Goal: Task Accomplishment & Management: Complete application form

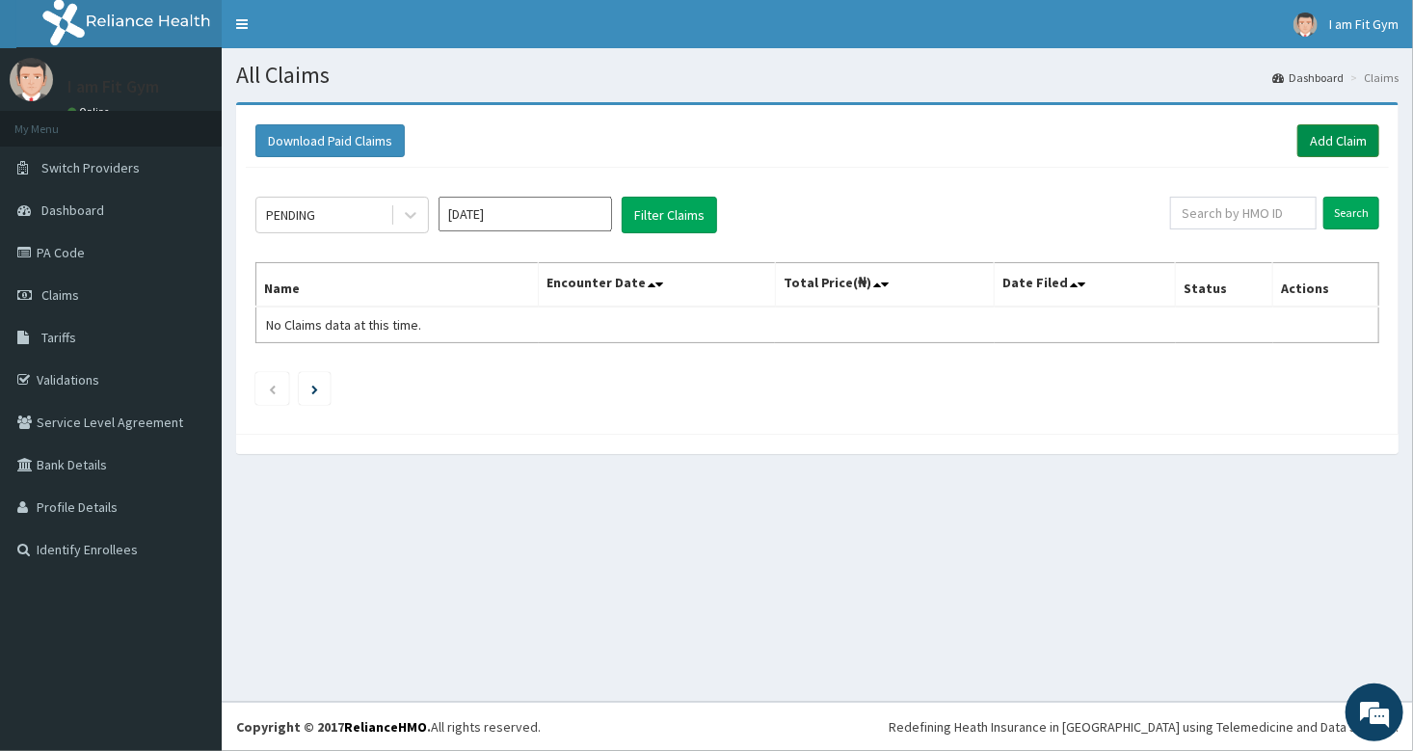
click at [1354, 130] on link "Add Claim" at bounding box center [1339, 140] width 82 height 33
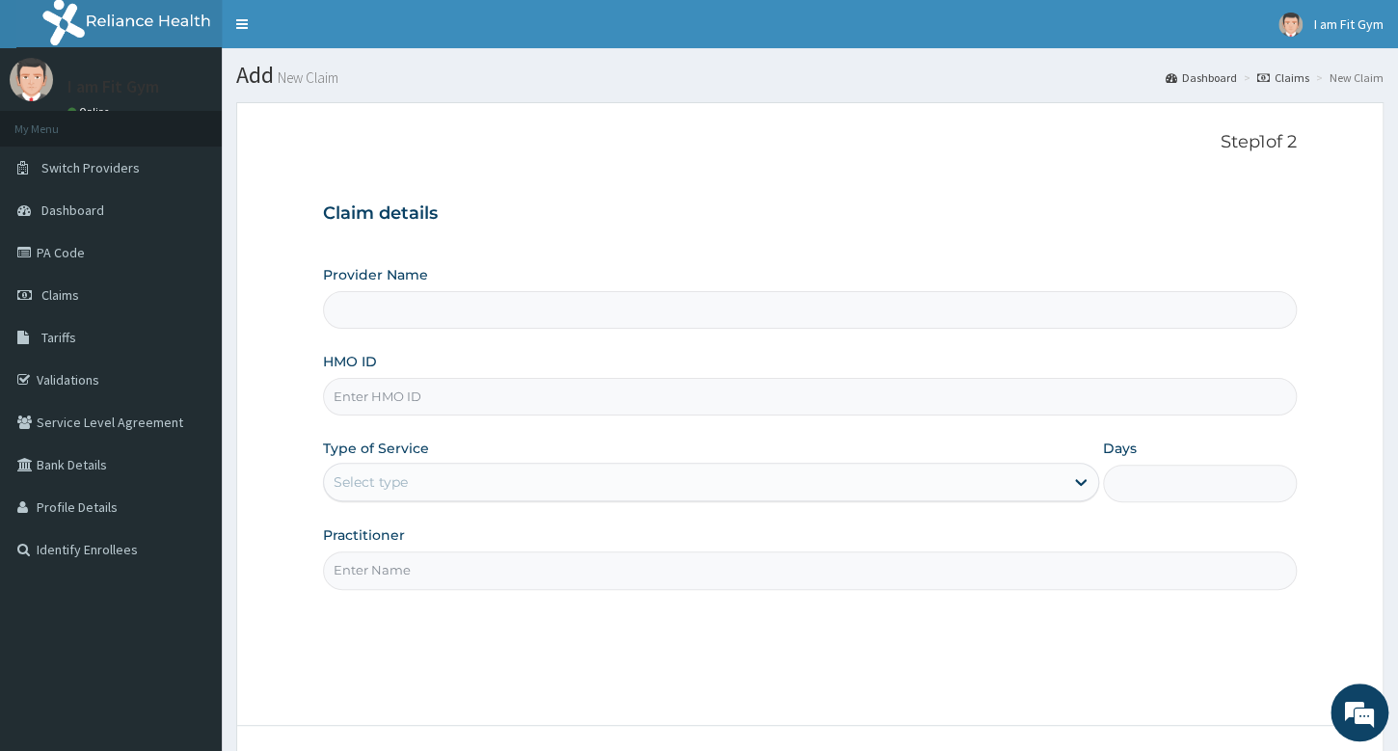
drag, startPoint x: 431, startPoint y: 572, endPoint x: 441, endPoint y: 570, distance: 9.8
click at [437, 573] on input "Practitioner" at bounding box center [810, 570] width 974 height 38
type input "razzie"
click at [393, 399] on input "HMO ID" at bounding box center [810, 397] width 974 height 38
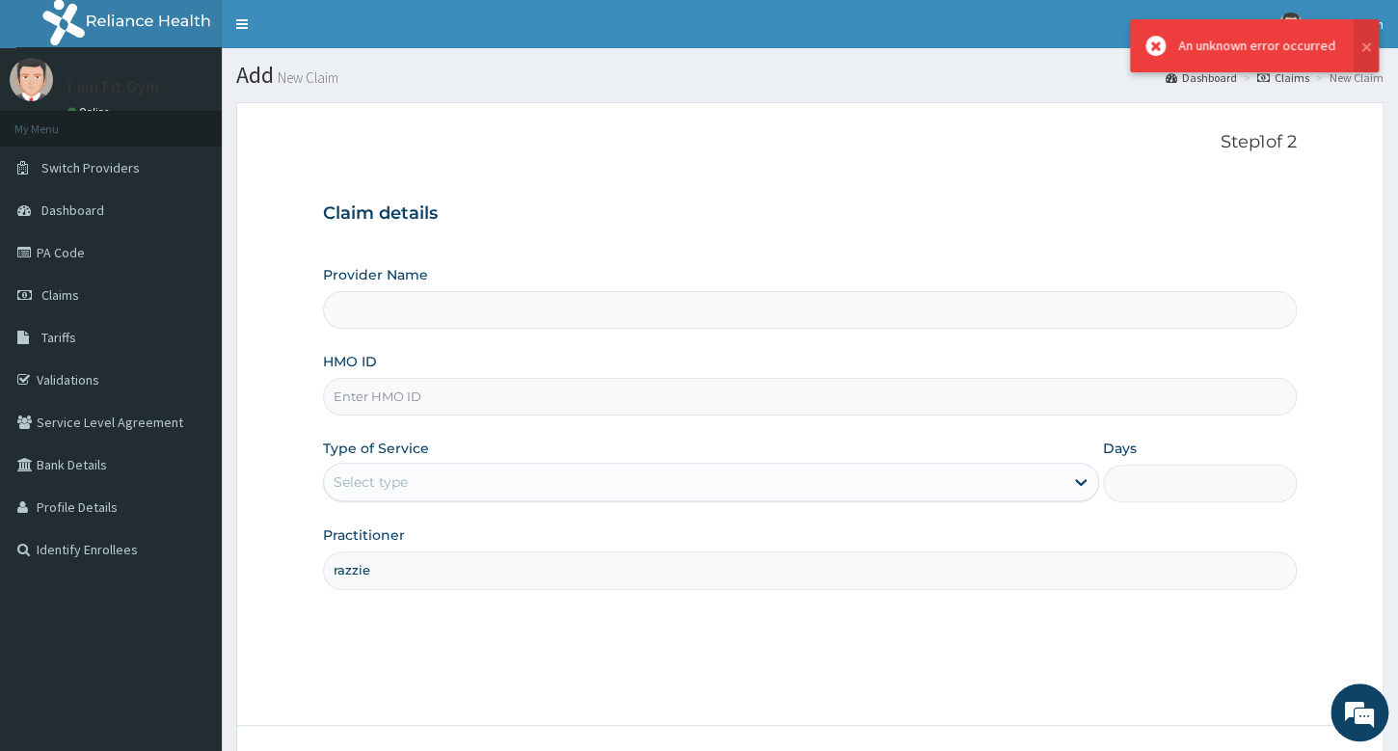
click at [445, 577] on input "razzie" at bounding box center [810, 570] width 974 height 38
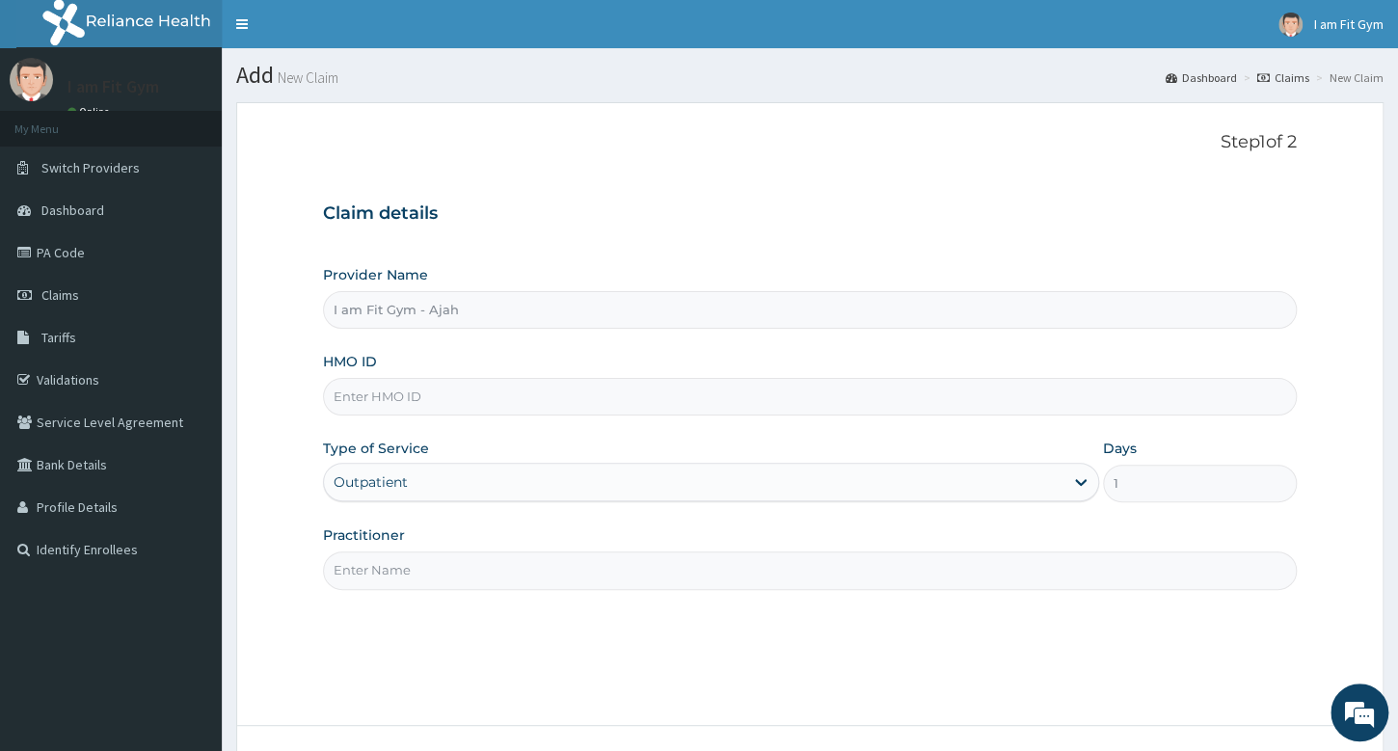
click at [630, 568] on input "Practitioner" at bounding box center [810, 570] width 974 height 38
type input "razzie"
click at [680, 400] on input "HMO ID" at bounding box center [810, 397] width 974 height 38
click at [585, 391] on input "HMO ID" at bounding box center [810, 397] width 974 height 38
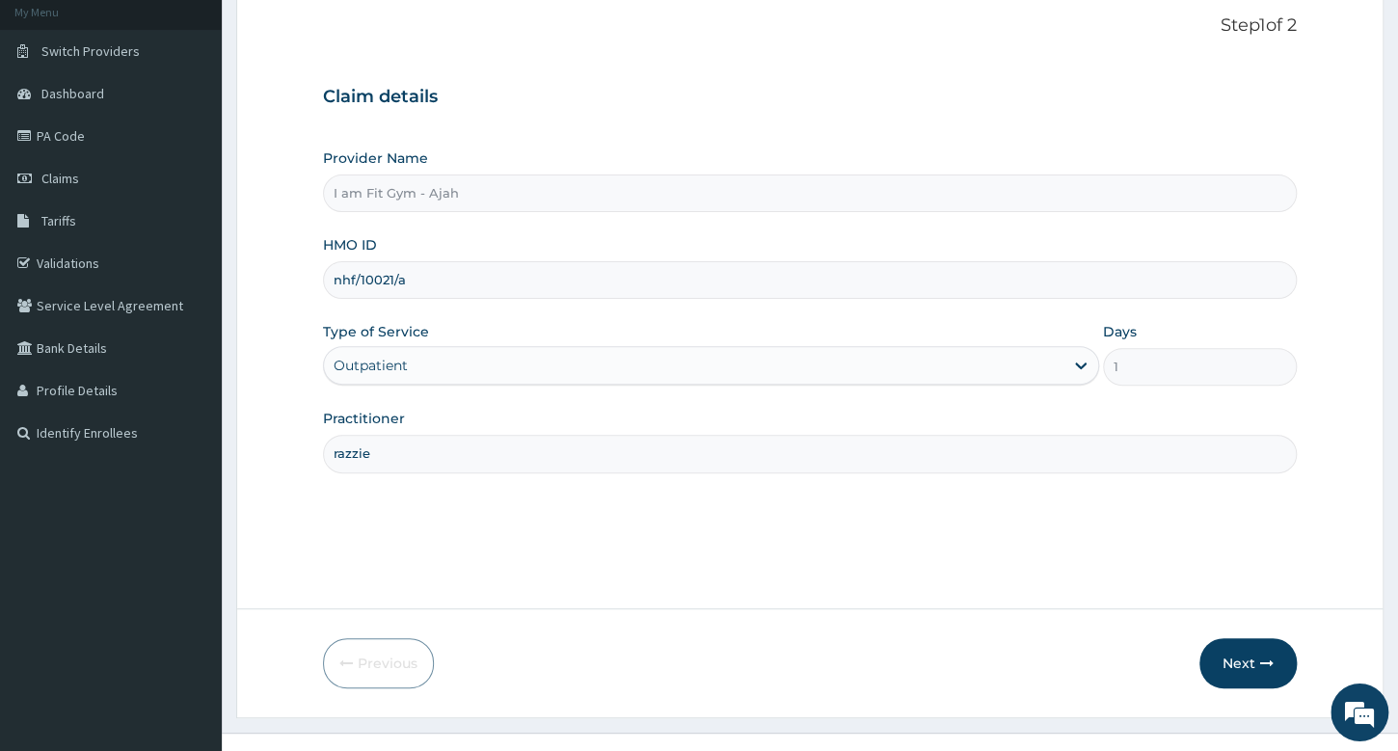
scroll to position [118, 0]
type input "nhf/10021/a"
click at [1236, 653] on button "Next" at bounding box center [1247, 662] width 97 height 50
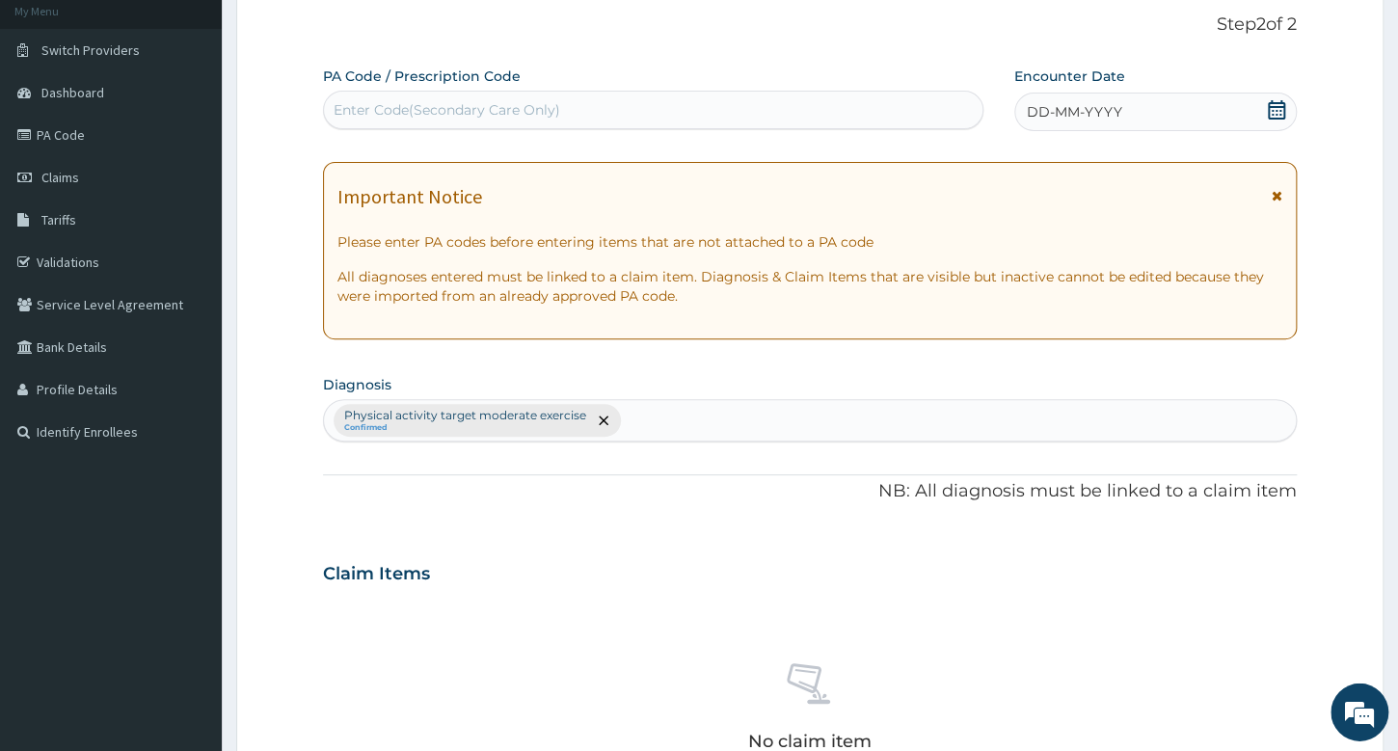
click at [1117, 118] on span "DD-MM-YYYY" at bounding box center [1074, 111] width 95 height 19
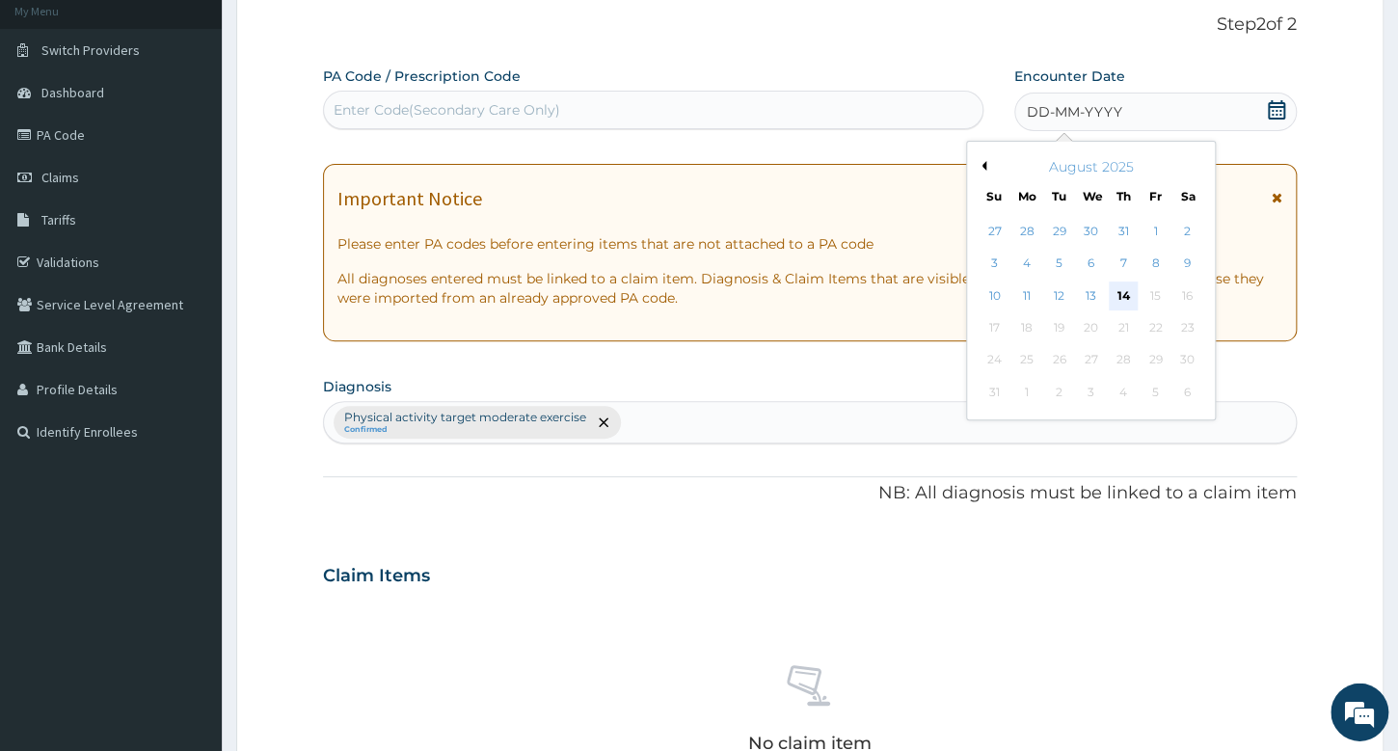
click at [1128, 302] on div "14" at bounding box center [1122, 296] width 29 height 29
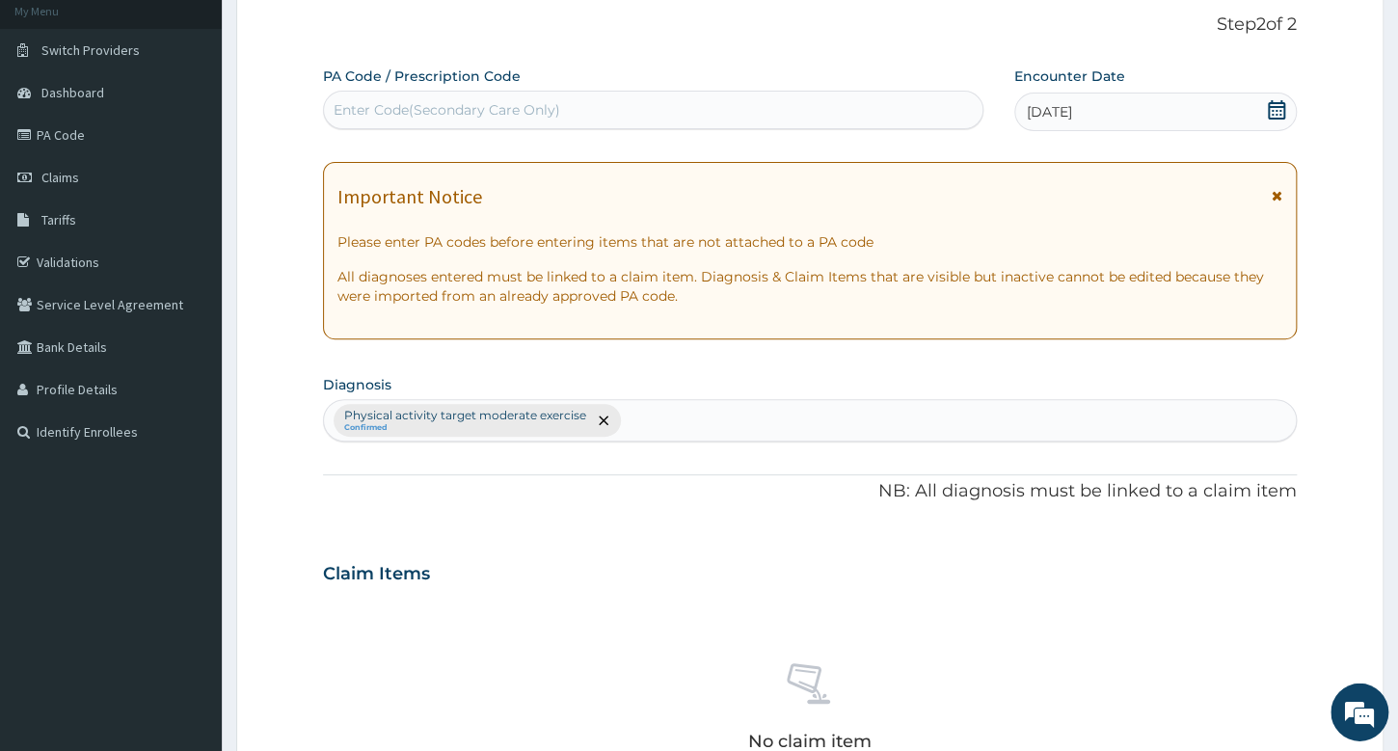
click at [866, 104] on div "Enter Code(Secondary Care Only)" at bounding box center [653, 109] width 658 height 31
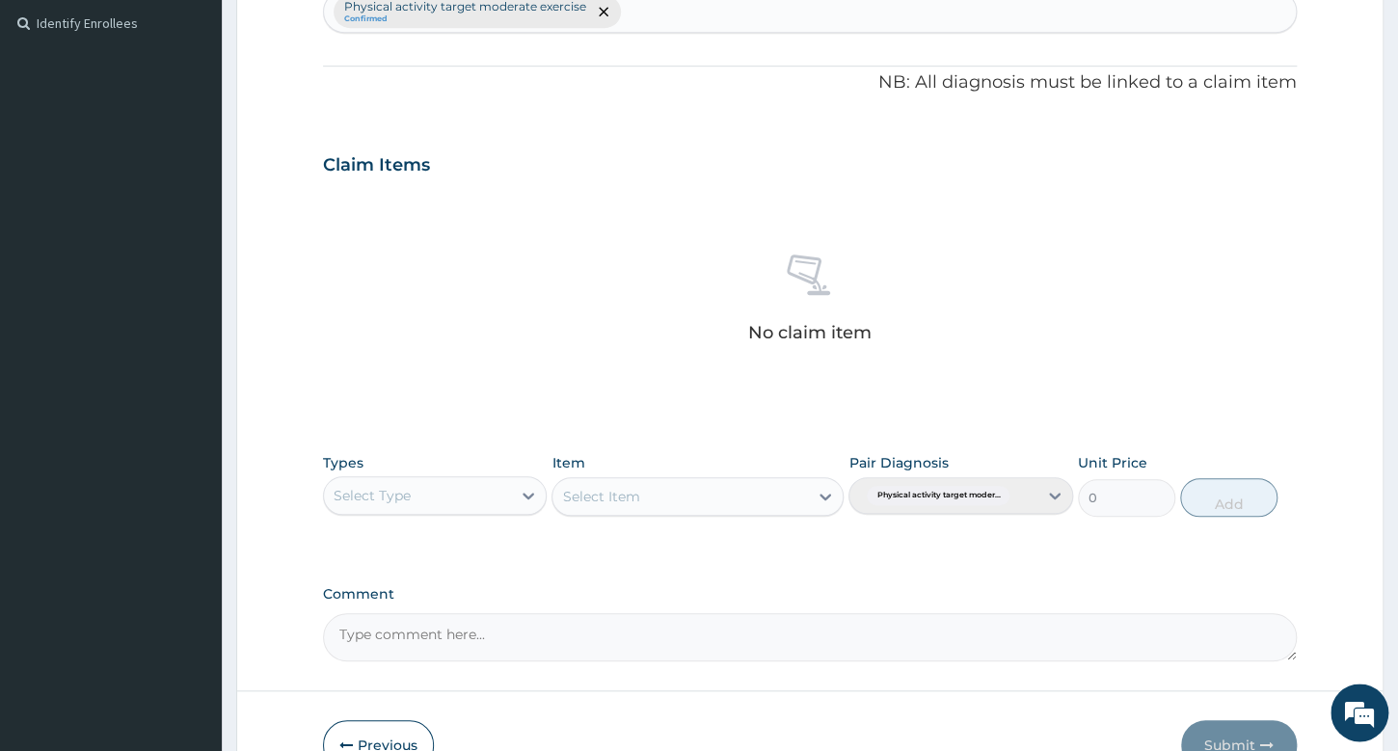
scroll to position [530, 0]
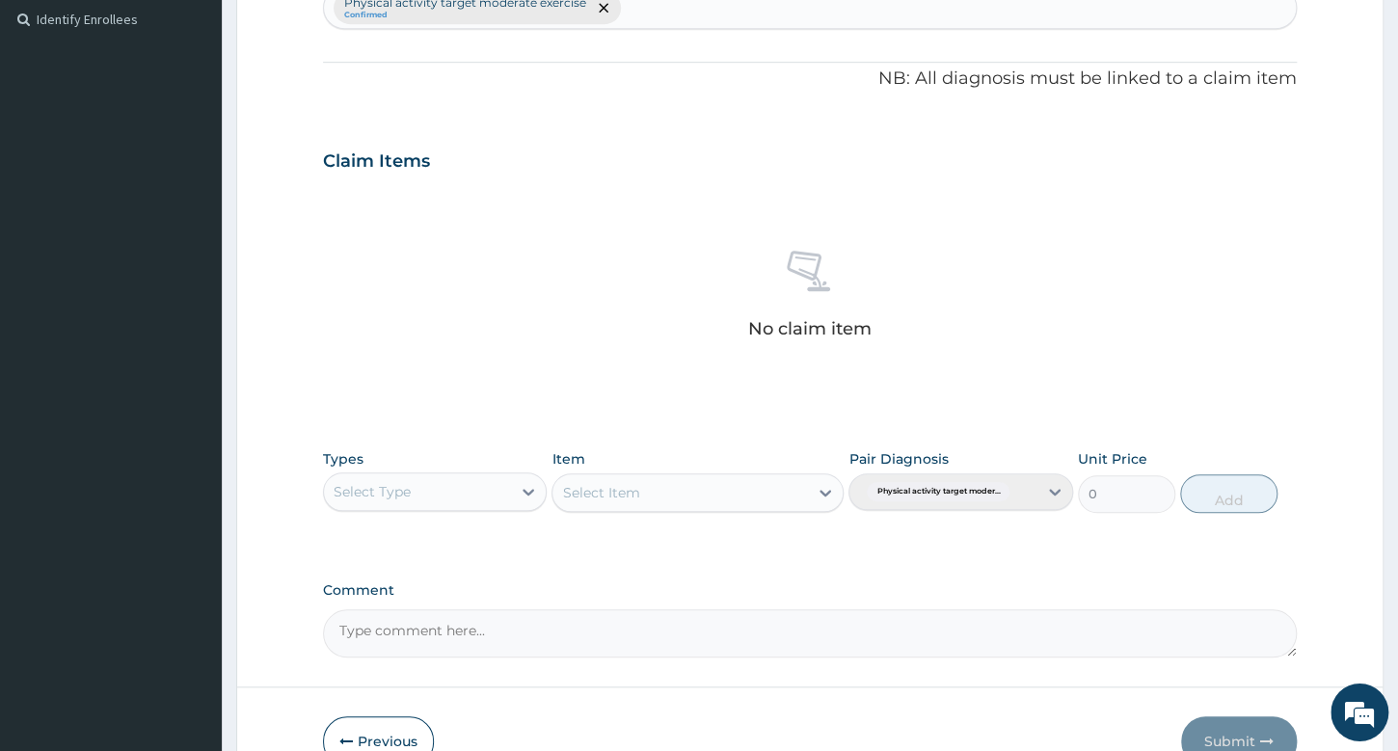
type input "PA/A840CB"
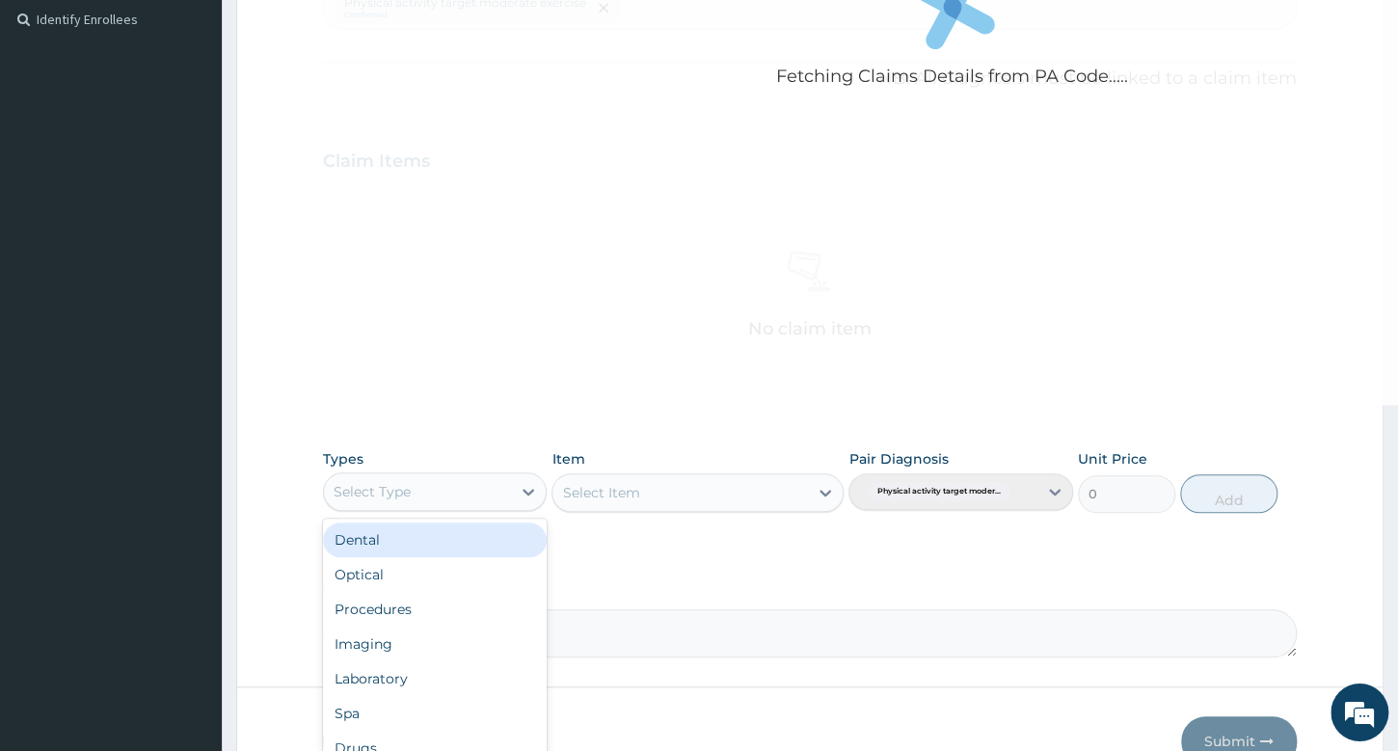
click at [407, 485] on div "Select Type" at bounding box center [372, 491] width 77 height 19
type input "gy"
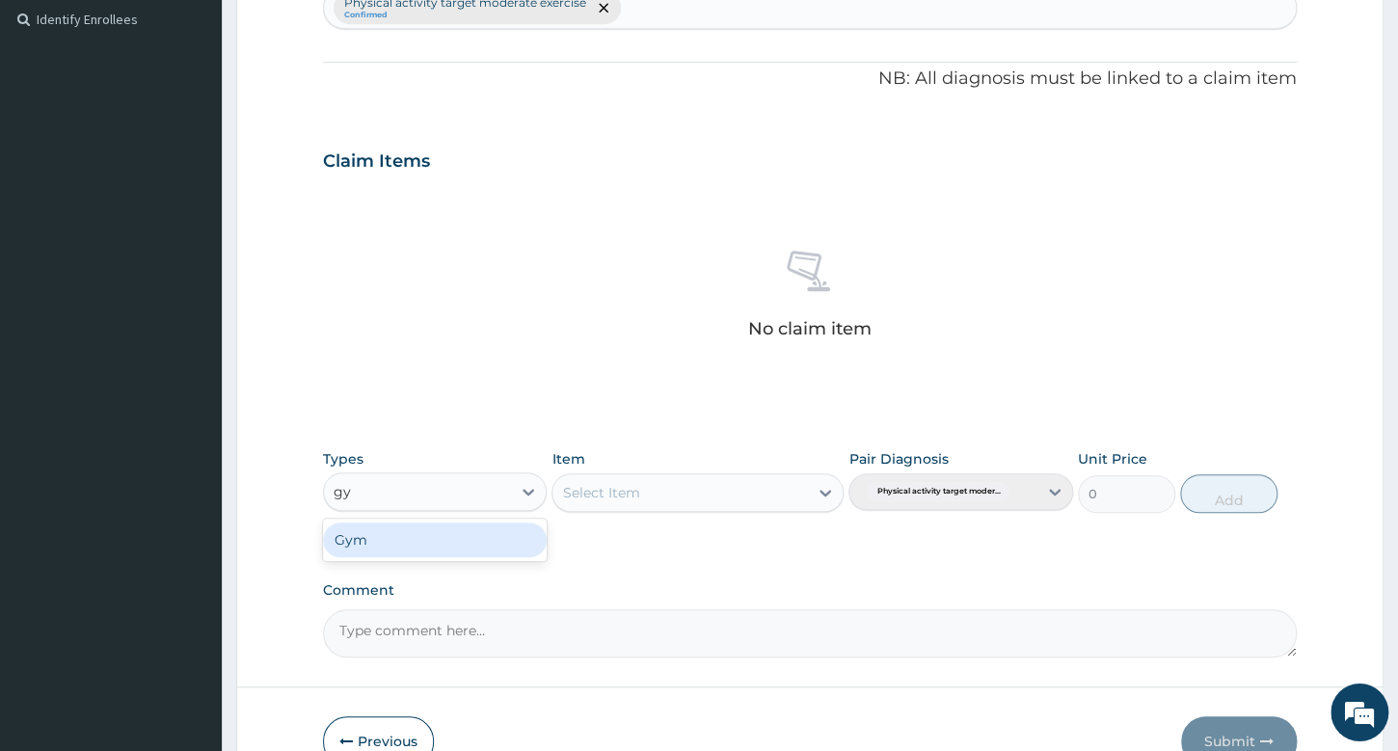
click at [407, 533] on div "Gym" at bounding box center [435, 540] width 224 height 35
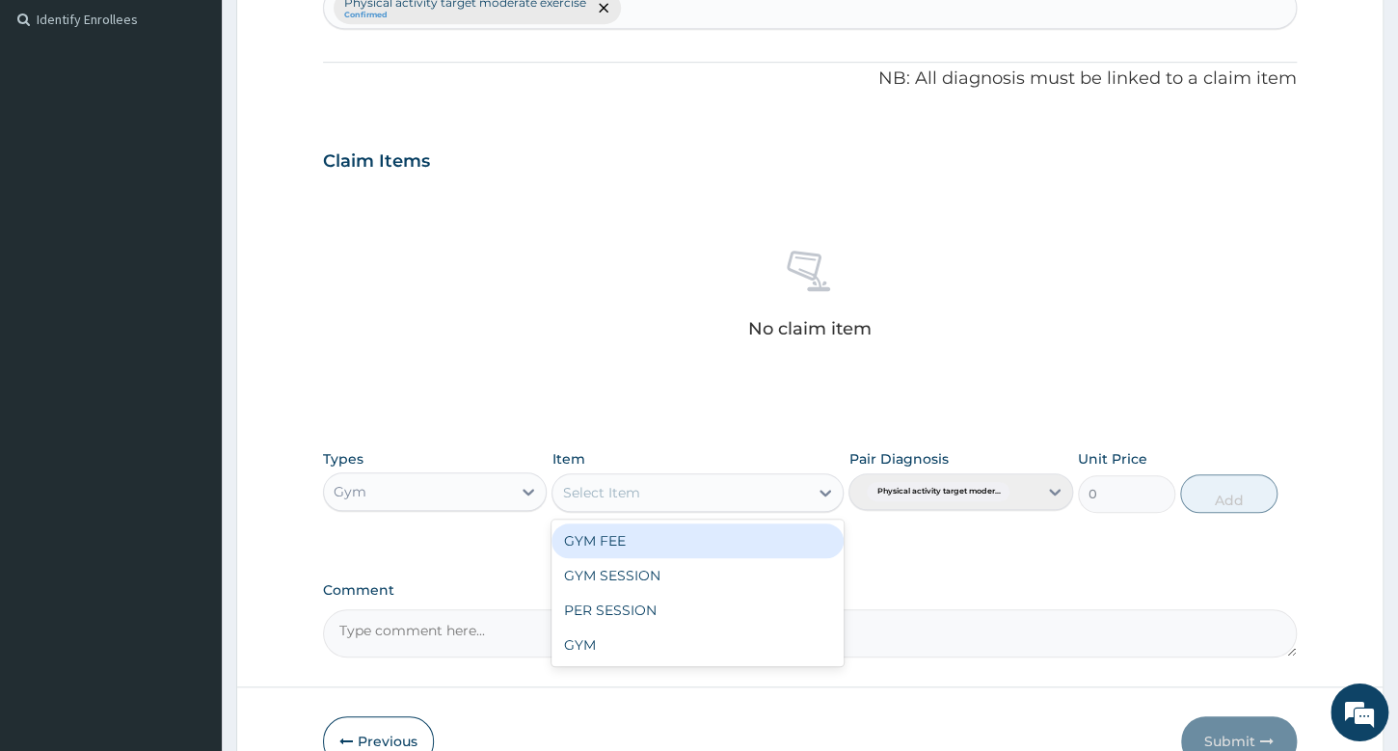
click at [669, 497] on div "Select Item" at bounding box center [679, 492] width 255 height 31
drag, startPoint x: 667, startPoint y: 528, endPoint x: 688, endPoint y: 527, distance: 21.2
click at [669, 528] on div "GYM FEE" at bounding box center [697, 540] width 292 height 35
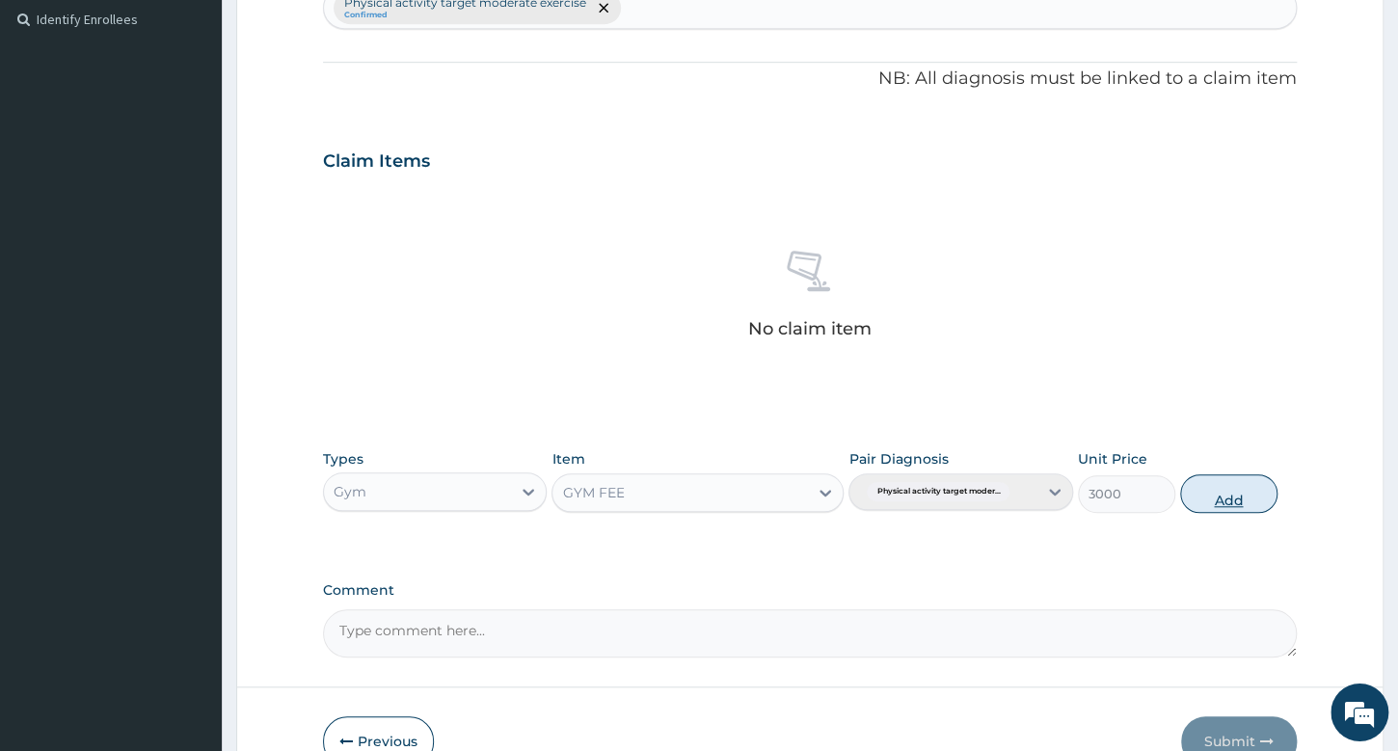
click at [1263, 497] on button "Add" at bounding box center [1228, 493] width 97 height 39
type input "0"
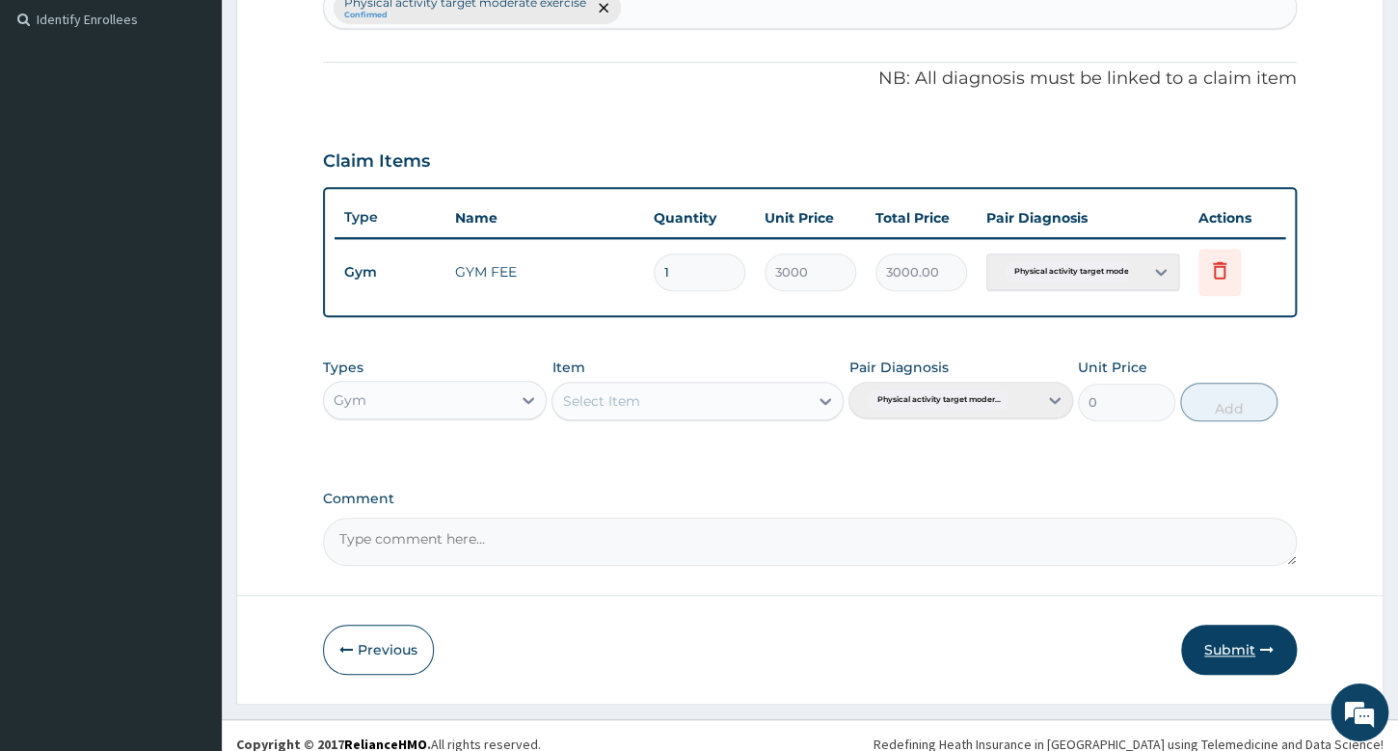
click at [1262, 644] on icon "button" at bounding box center [1266, 649] width 13 height 13
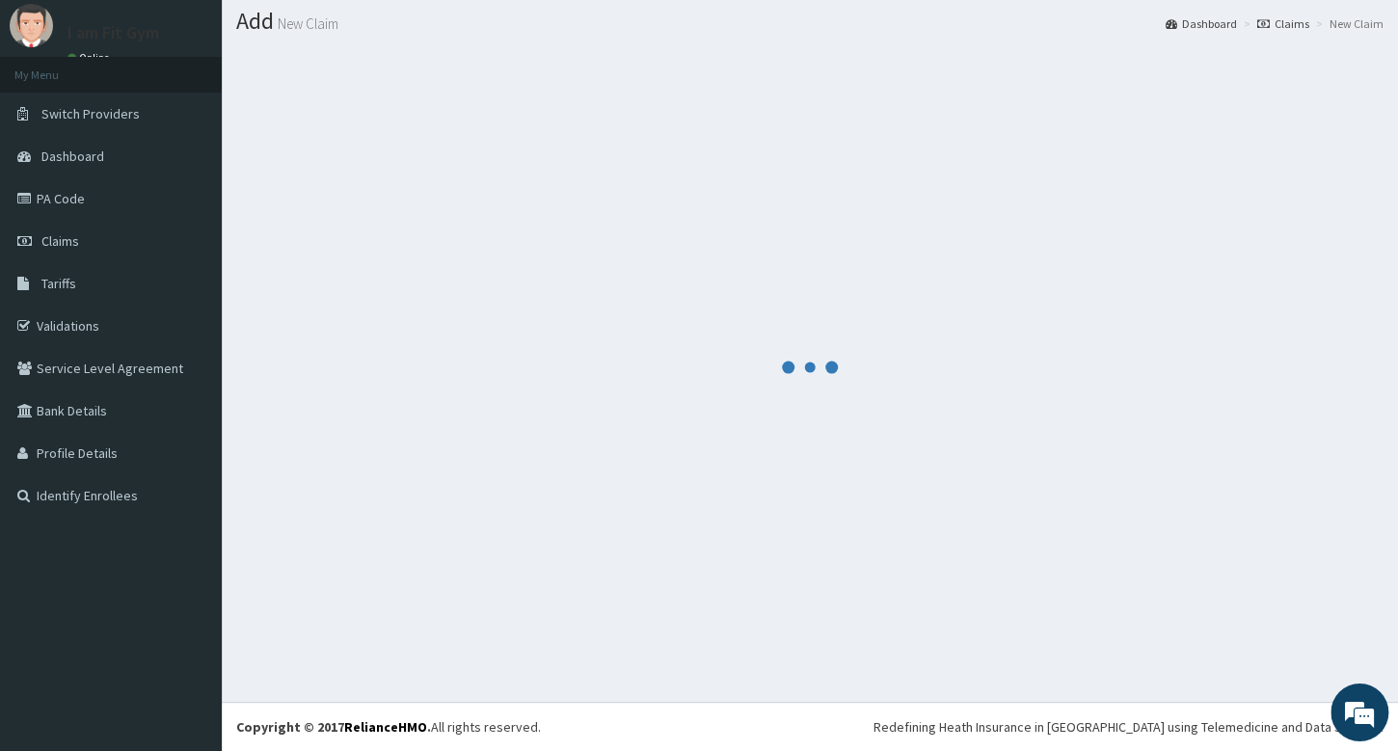
scroll to position [53, 0]
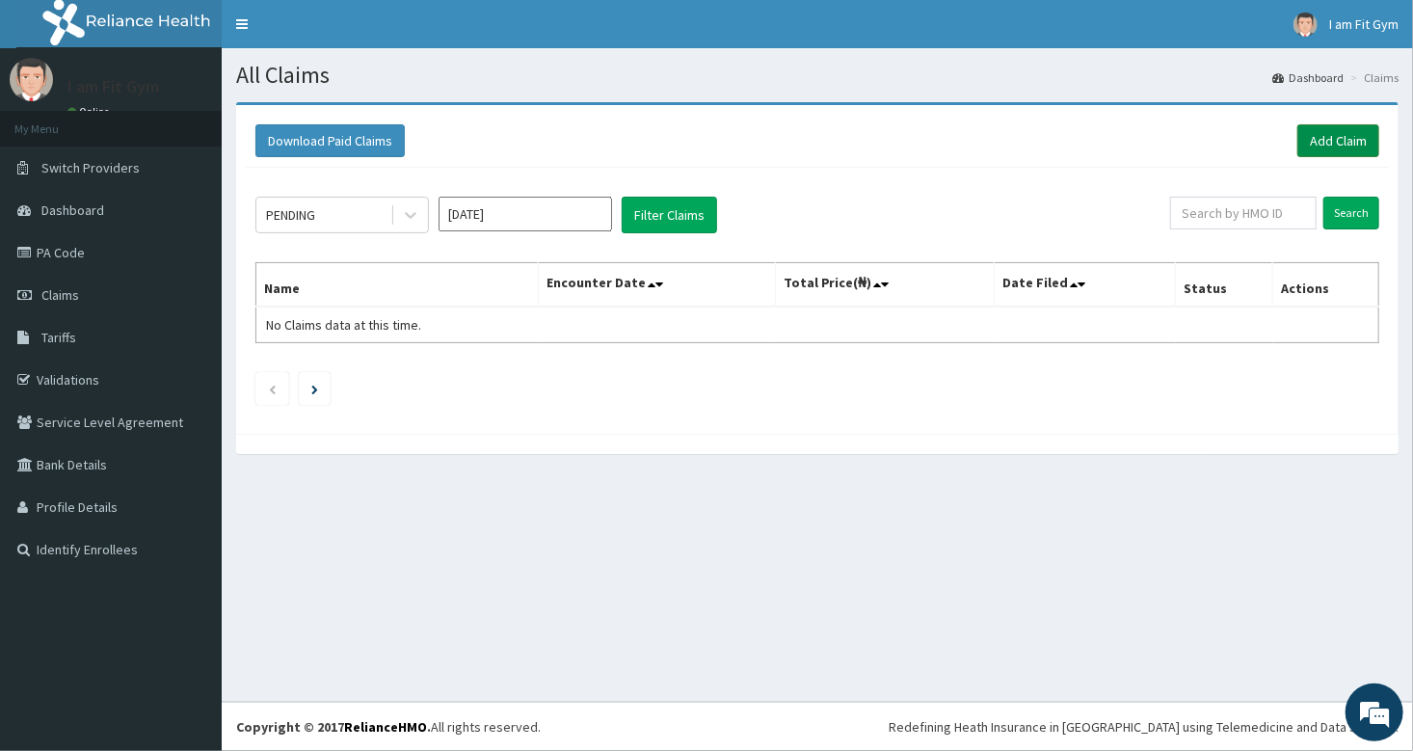
click at [1310, 145] on link "Add Claim" at bounding box center [1339, 140] width 82 height 33
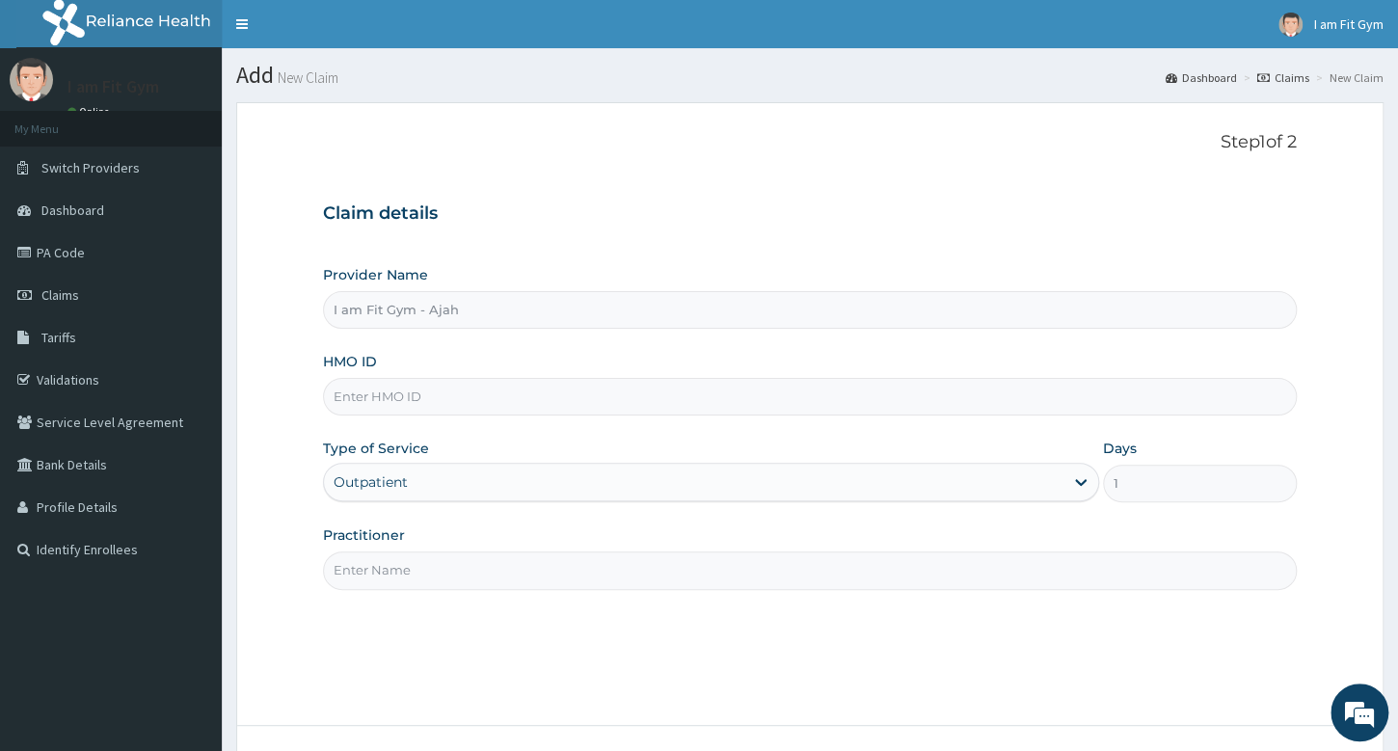
click at [700, 577] on input "Practitioner" at bounding box center [810, 570] width 974 height 38
type input "razzie"
click at [602, 395] on input "HMO ID" at bounding box center [810, 397] width 974 height 38
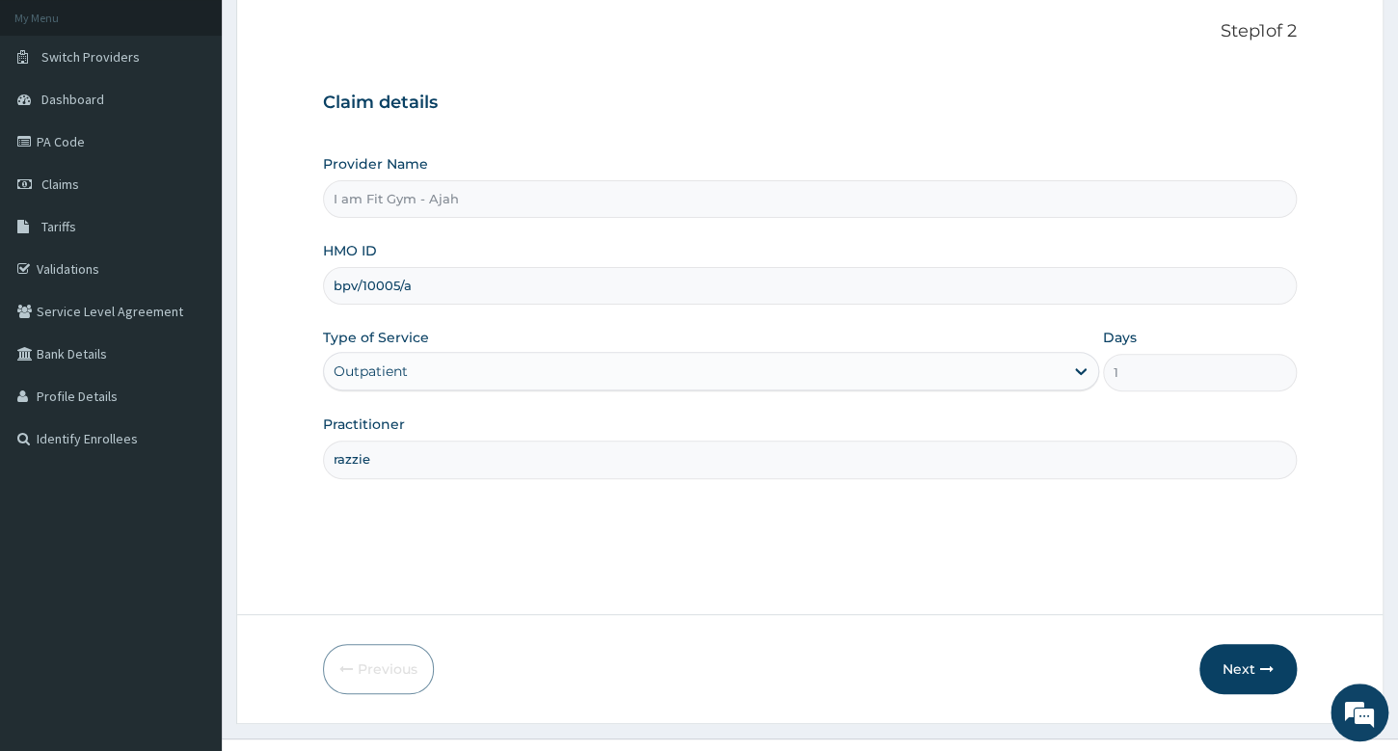
scroll to position [116, 0]
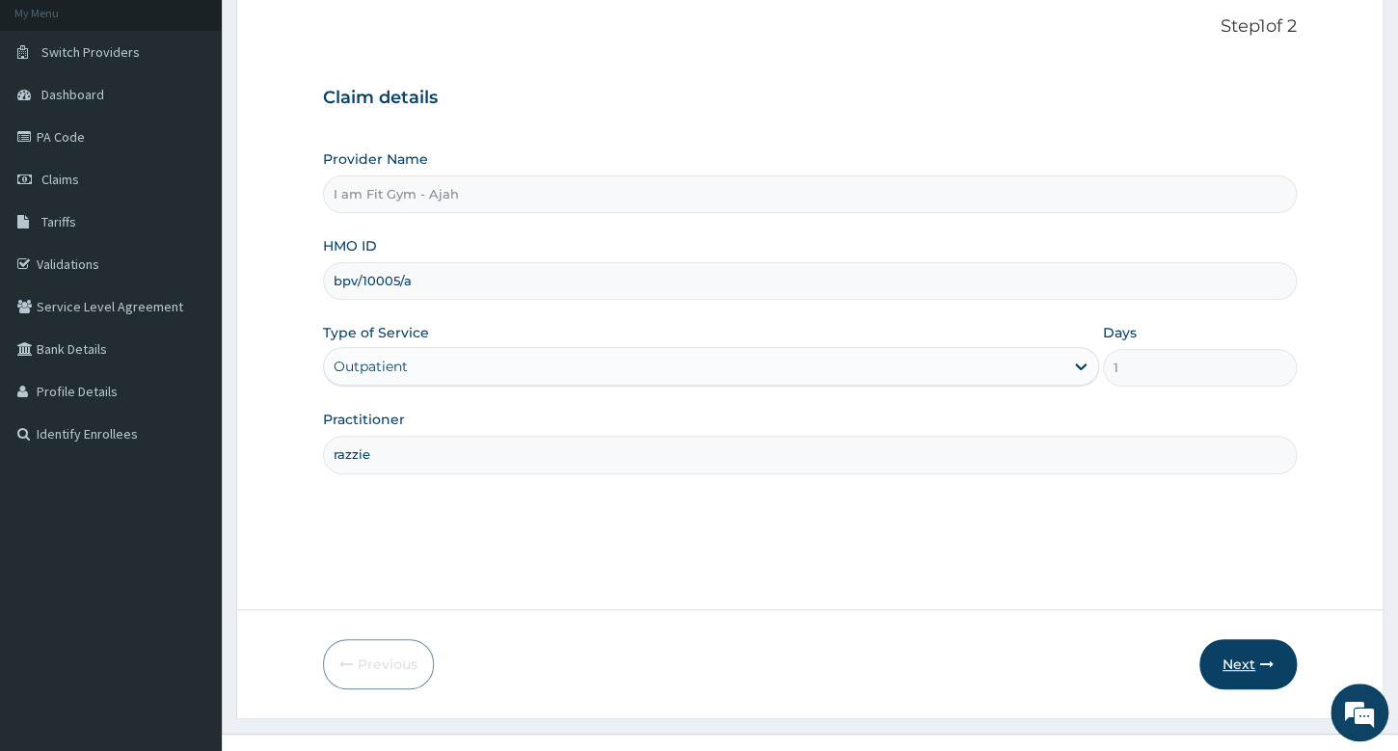
type input "bpv/10005/a"
click at [1236, 658] on button "Next" at bounding box center [1247, 664] width 97 height 50
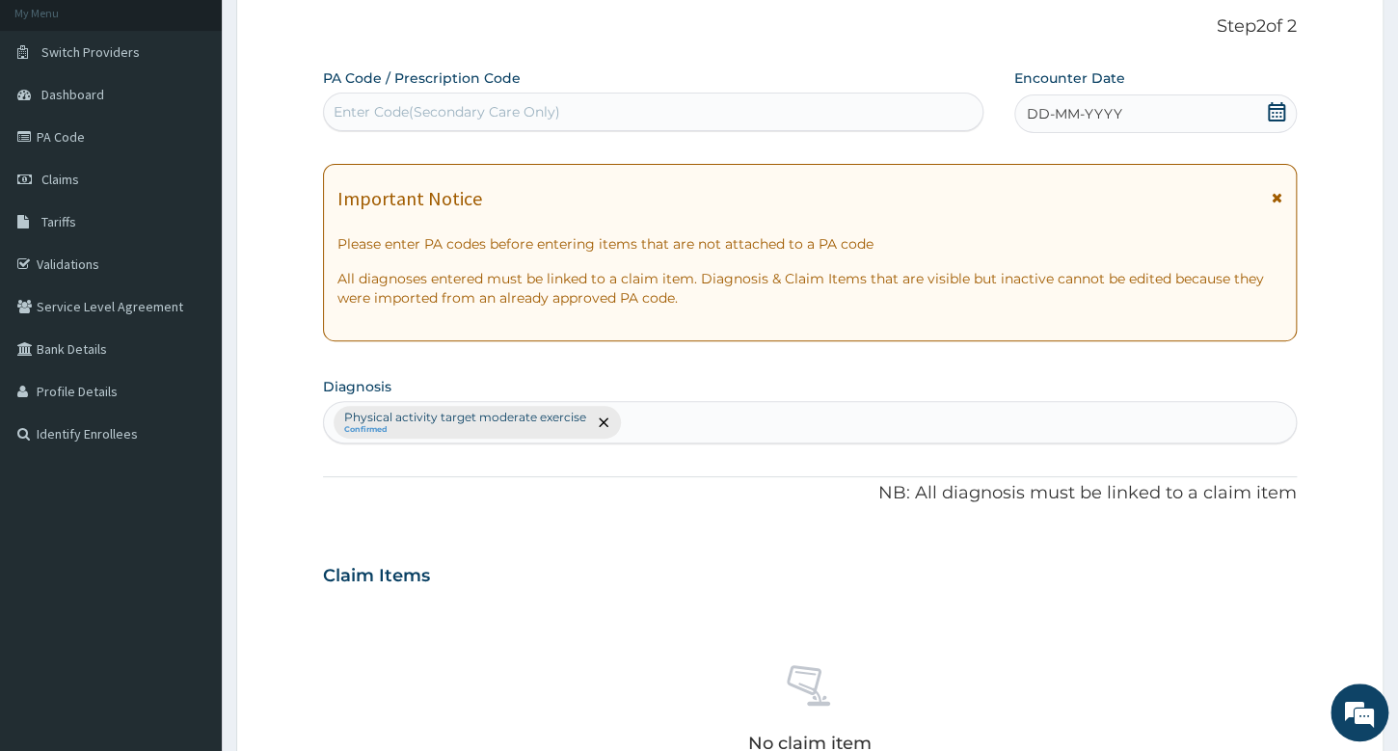
click at [1075, 110] on span "DD-MM-YYYY" at bounding box center [1074, 113] width 95 height 19
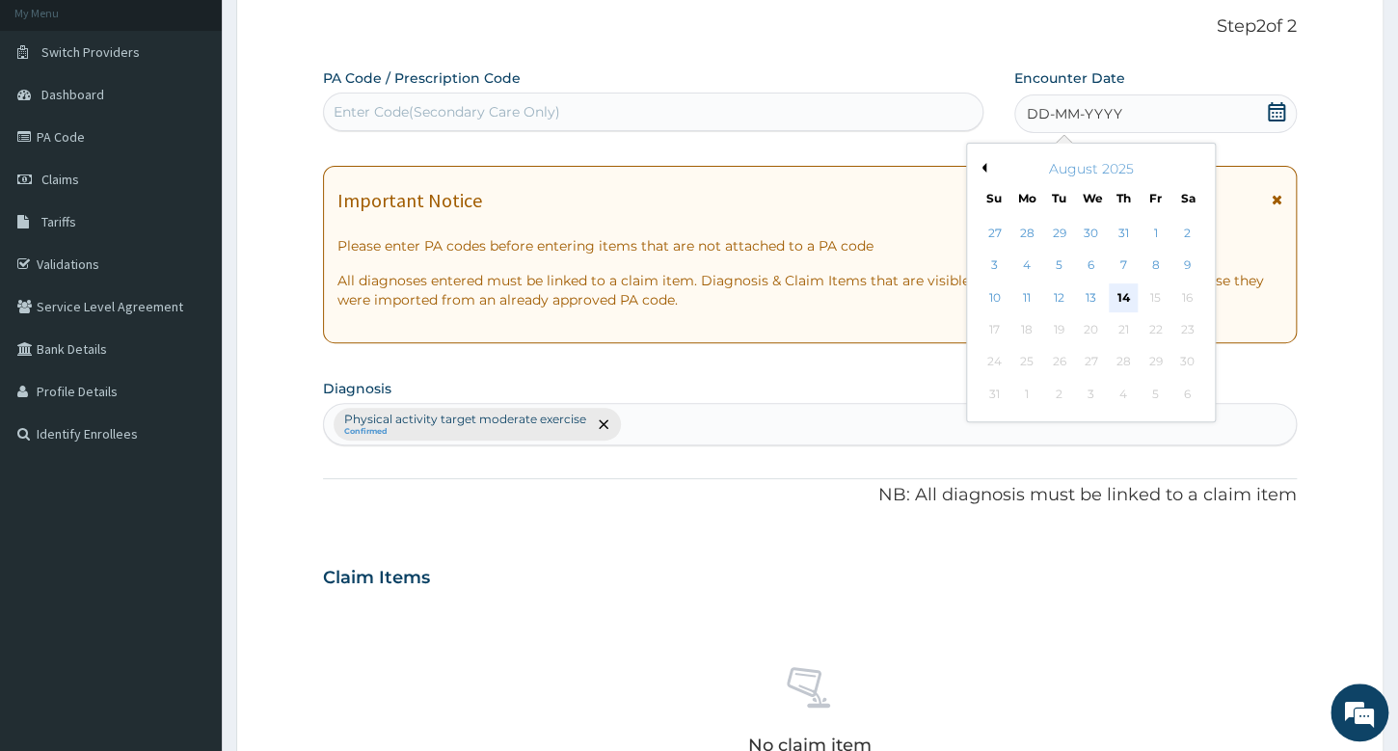
click at [1117, 296] on div "14" at bounding box center [1122, 297] width 29 height 29
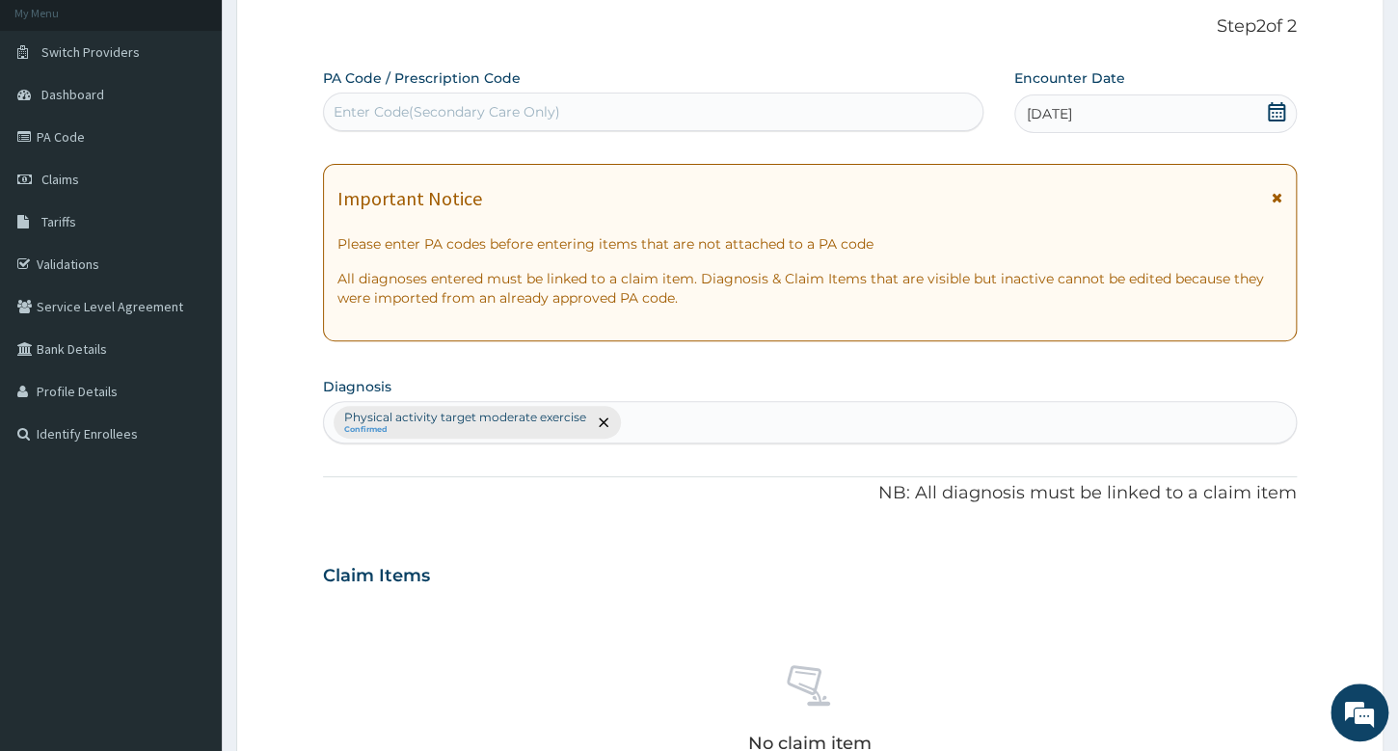
click at [804, 131] on div "PA Code / Prescription Code Enter Code(Secondary Care Only)" at bounding box center [652, 100] width 659 height 65
click at [806, 112] on div "Enter Code(Secondary Care Only)" at bounding box center [653, 111] width 658 height 31
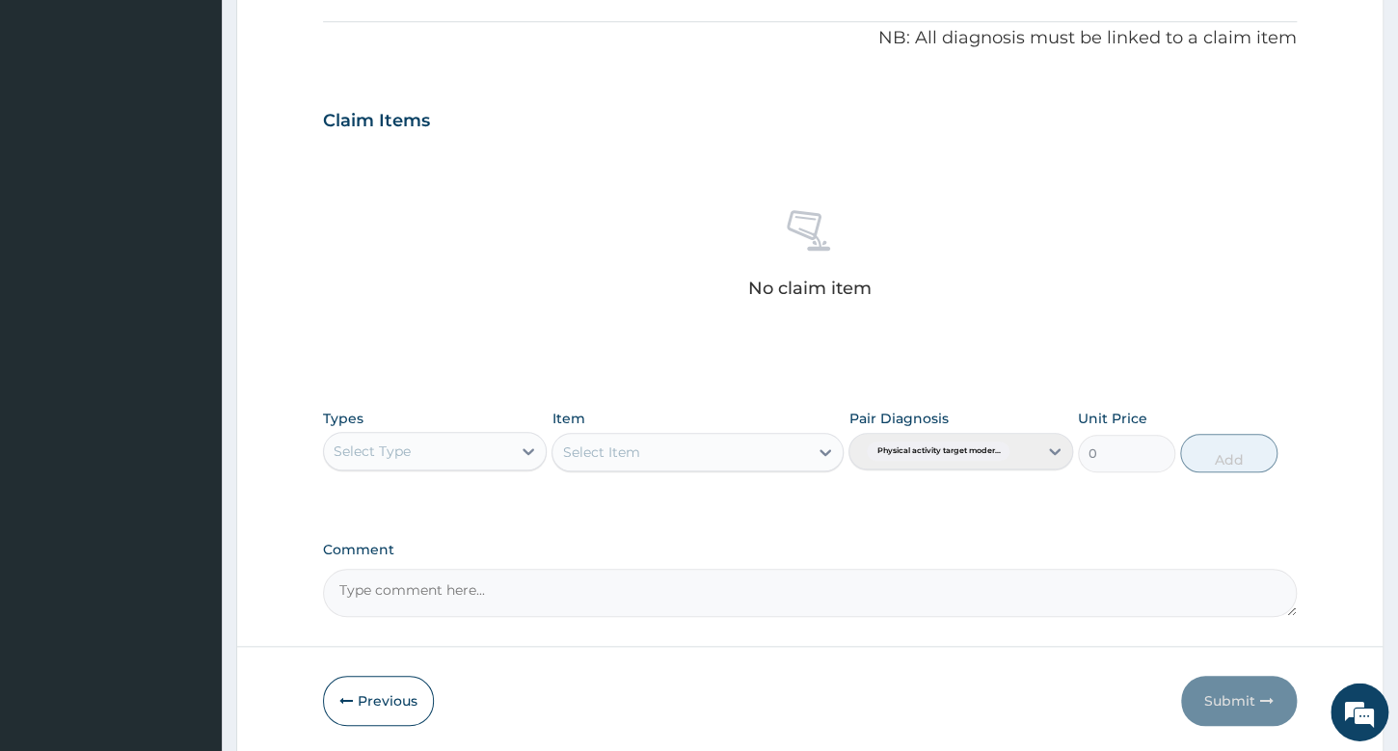
scroll to position [627, 0]
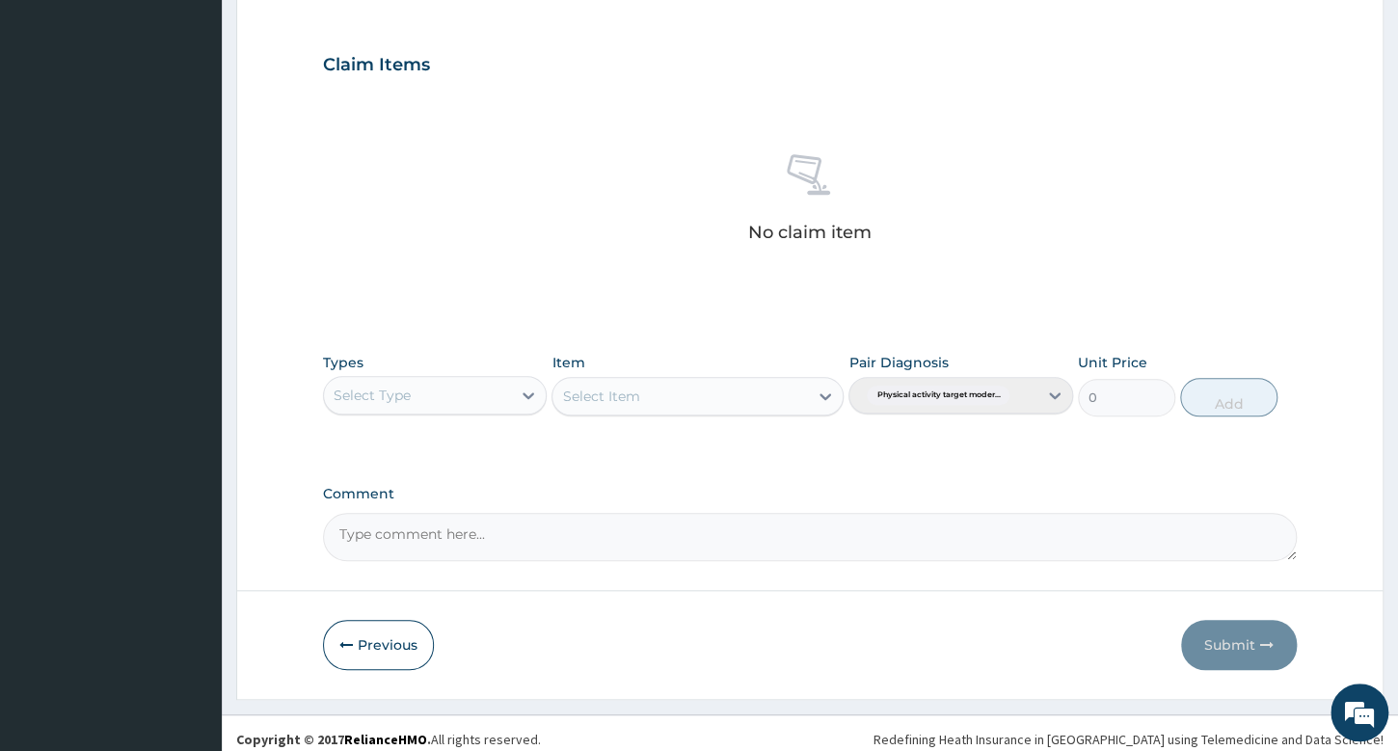
type input "PA/08788C"
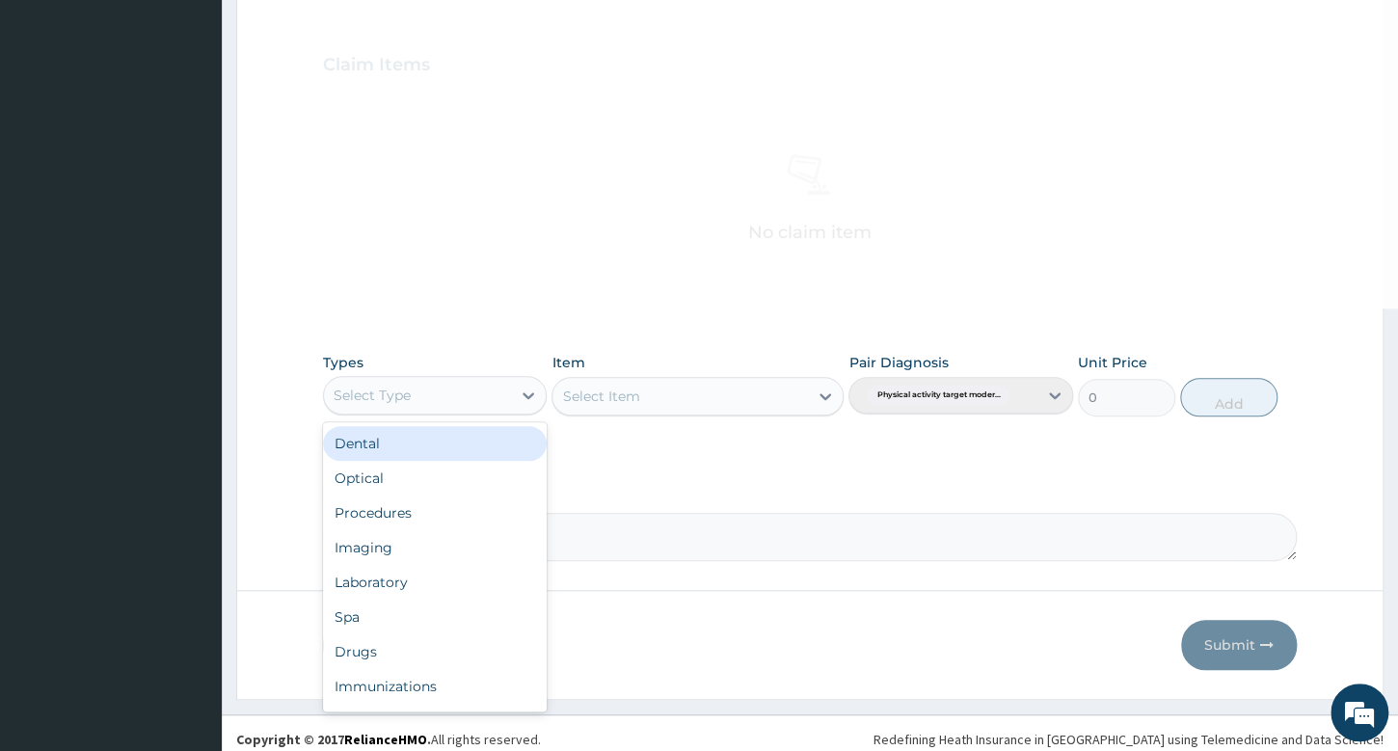
click at [473, 376] on div "Select Type" at bounding box center [435, 395] width 224 height 39
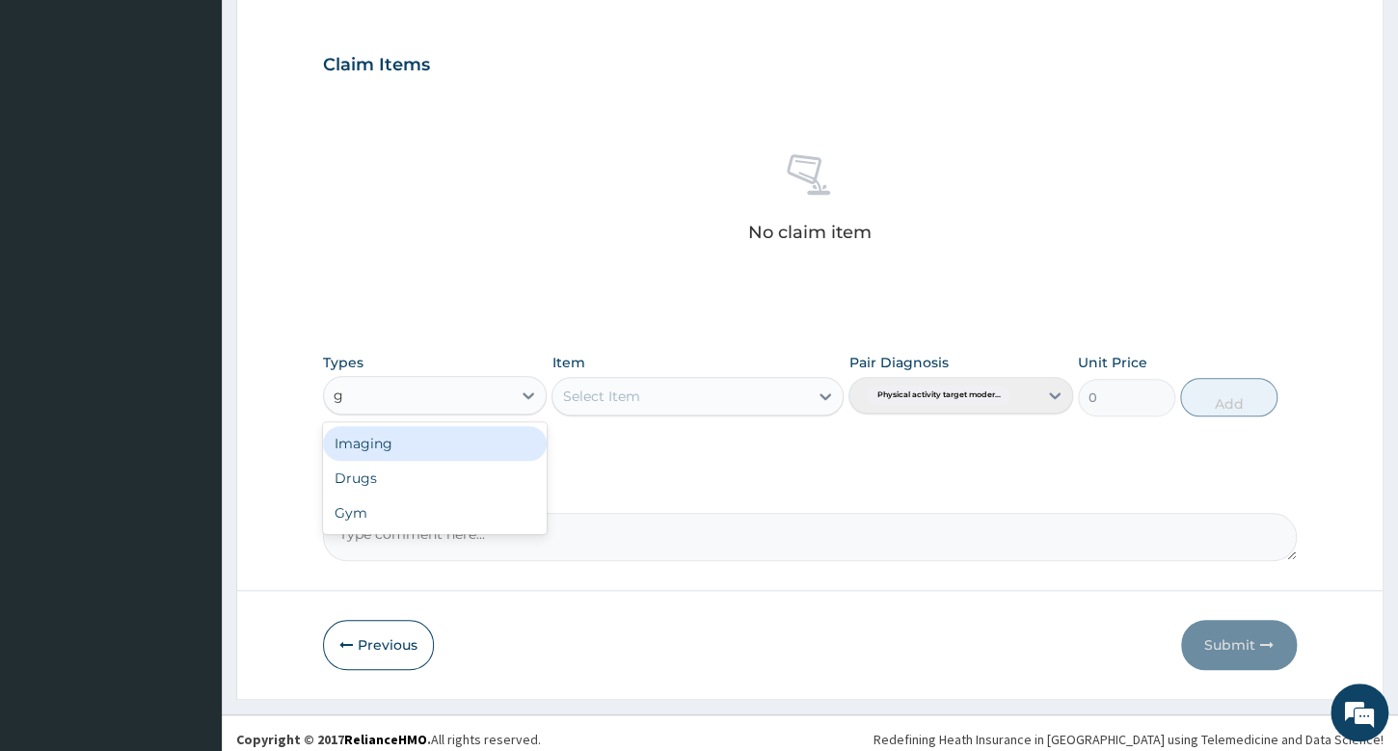
type input "gy"
drag, startPoint x: 441, startPoint y: 438, endPoint x: 606, endPoint y: 407, distance: 168.7
click at [445, 439] on div "Gym" at bounding box center [435, 443] width 224 height 35
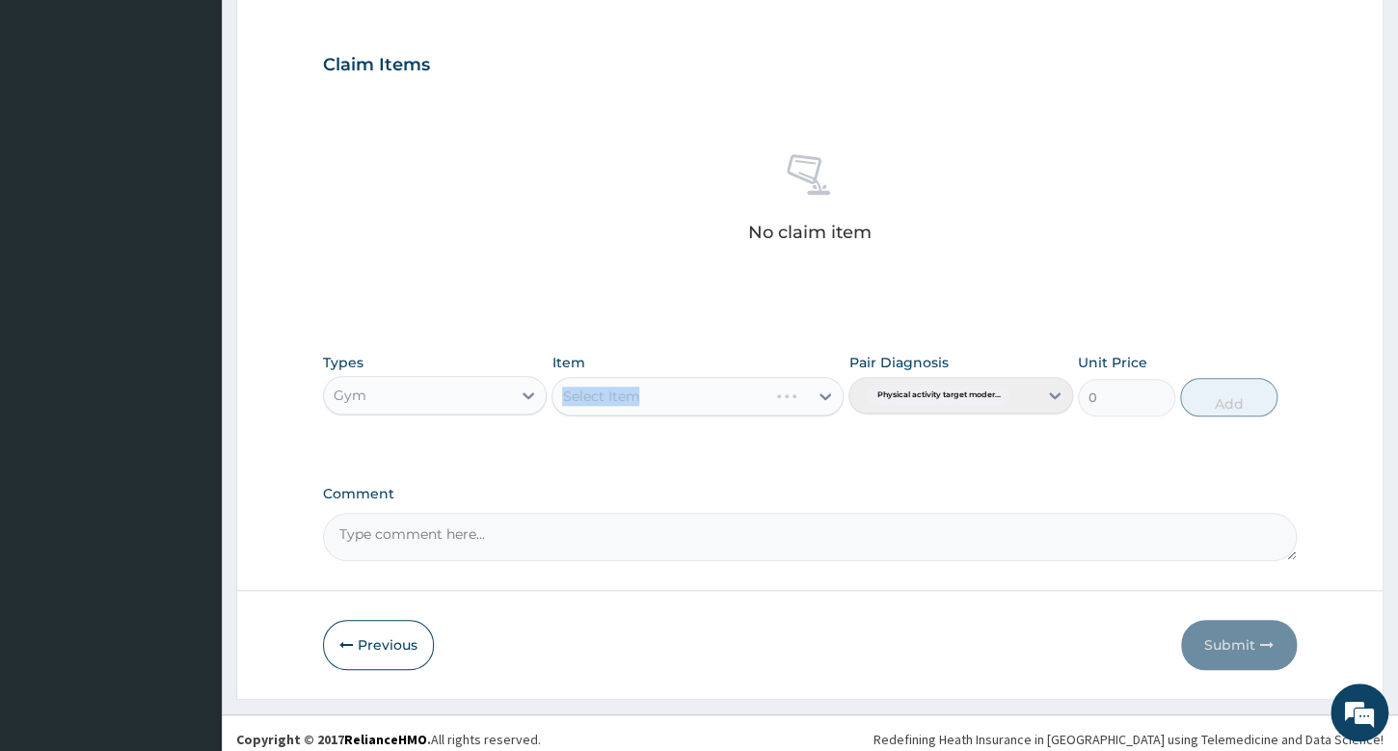
click at [653, 396] on div "Select Item" at bounding box center [697, 396] width 292 height 39
click at [714, 395] on div "Select Item" at bounding box center [679, 396] width 255 height 31
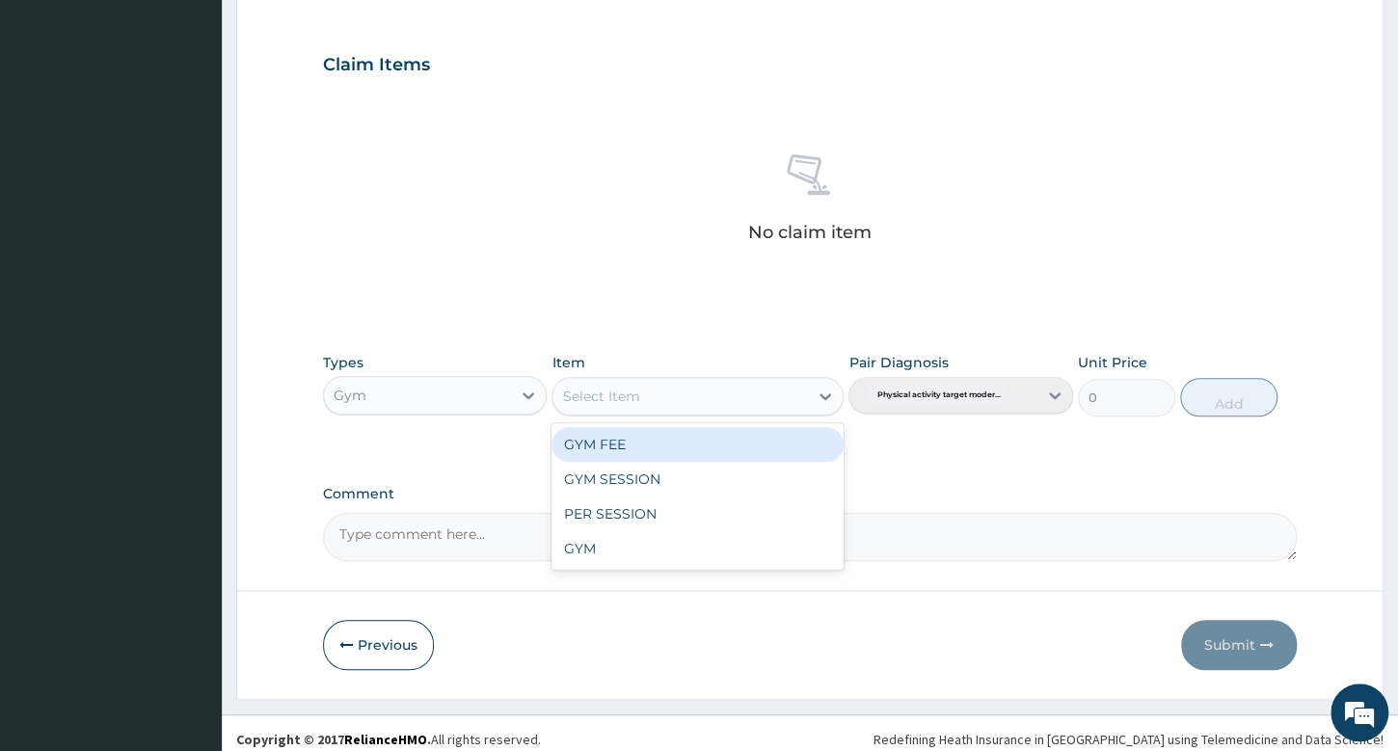
click at [708, 440] on div "GYM FEE" at bounding box center [697, 444] width 292 height 35
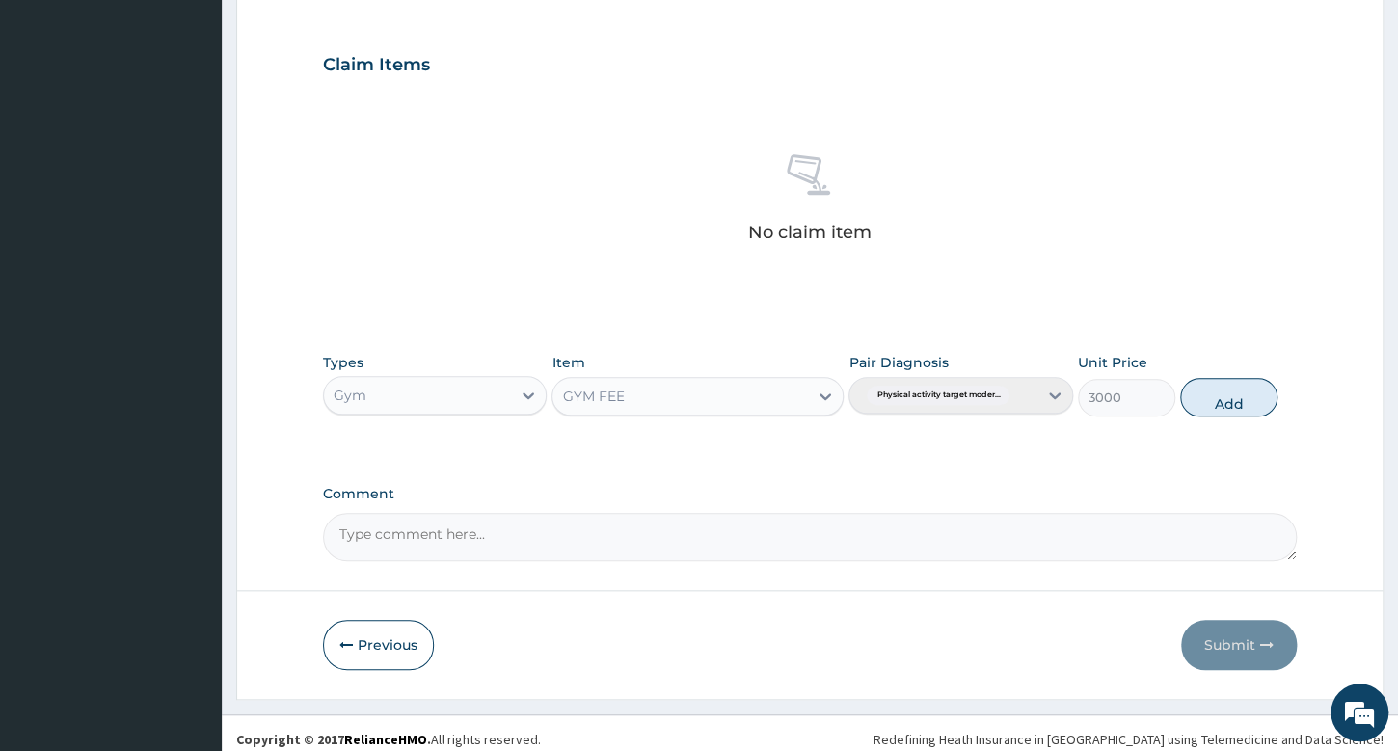
drag, startPoint x: 1251, startPoint y: 393, endPoint x: 1259, endPoint y: 600, distance: 206.5
click at [1251, 406] on button "Add" at bounding box center [1228, 397] width 97 height 39
type input "0"
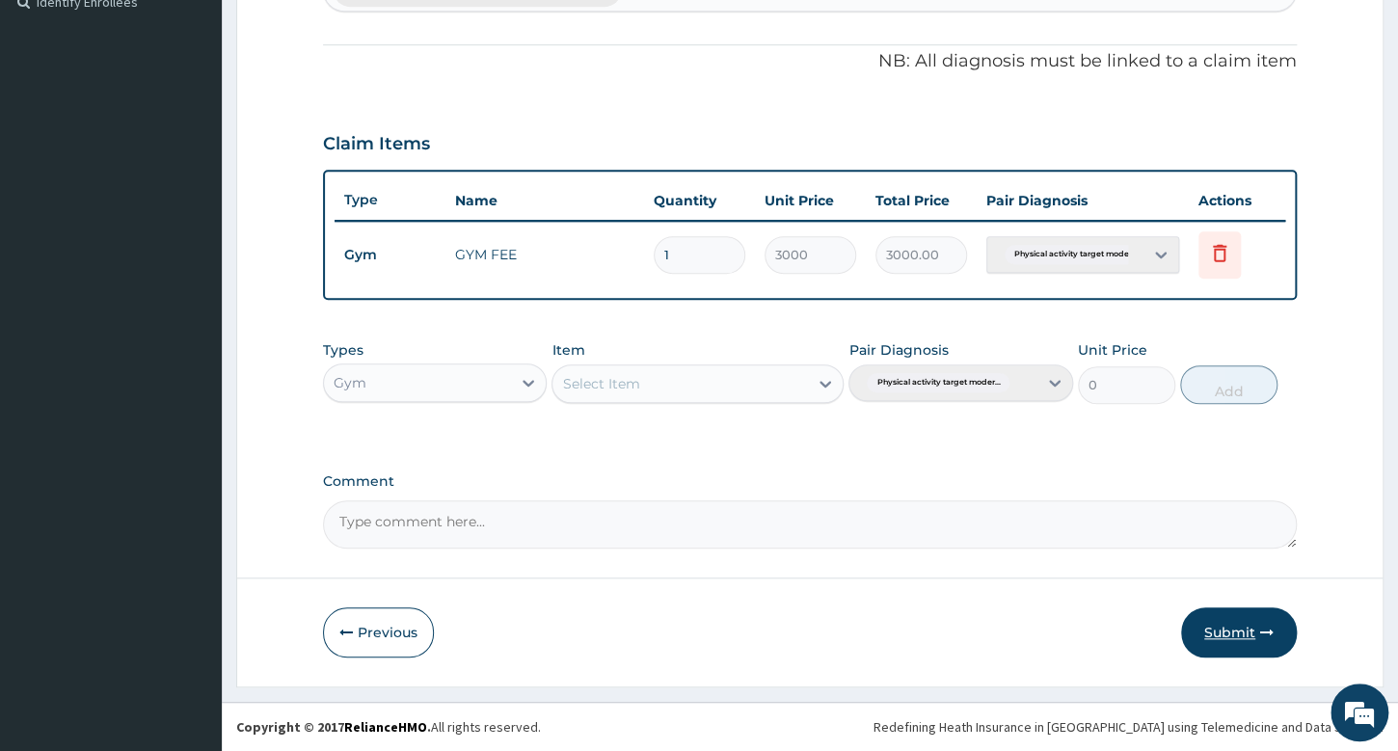
scroll to position [544, 0]
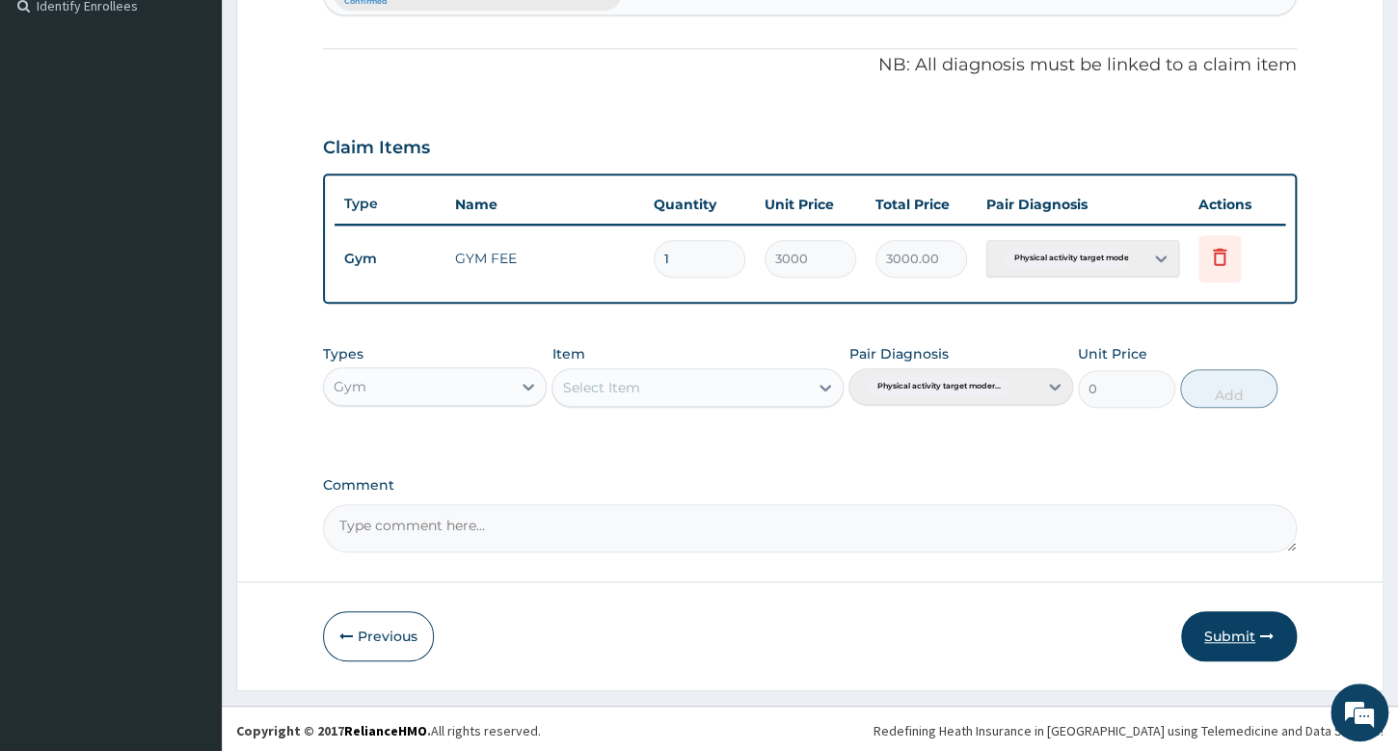
click at [1248, 632] on button "Submit" at bounding box center [1239, 636] width 116 height 50
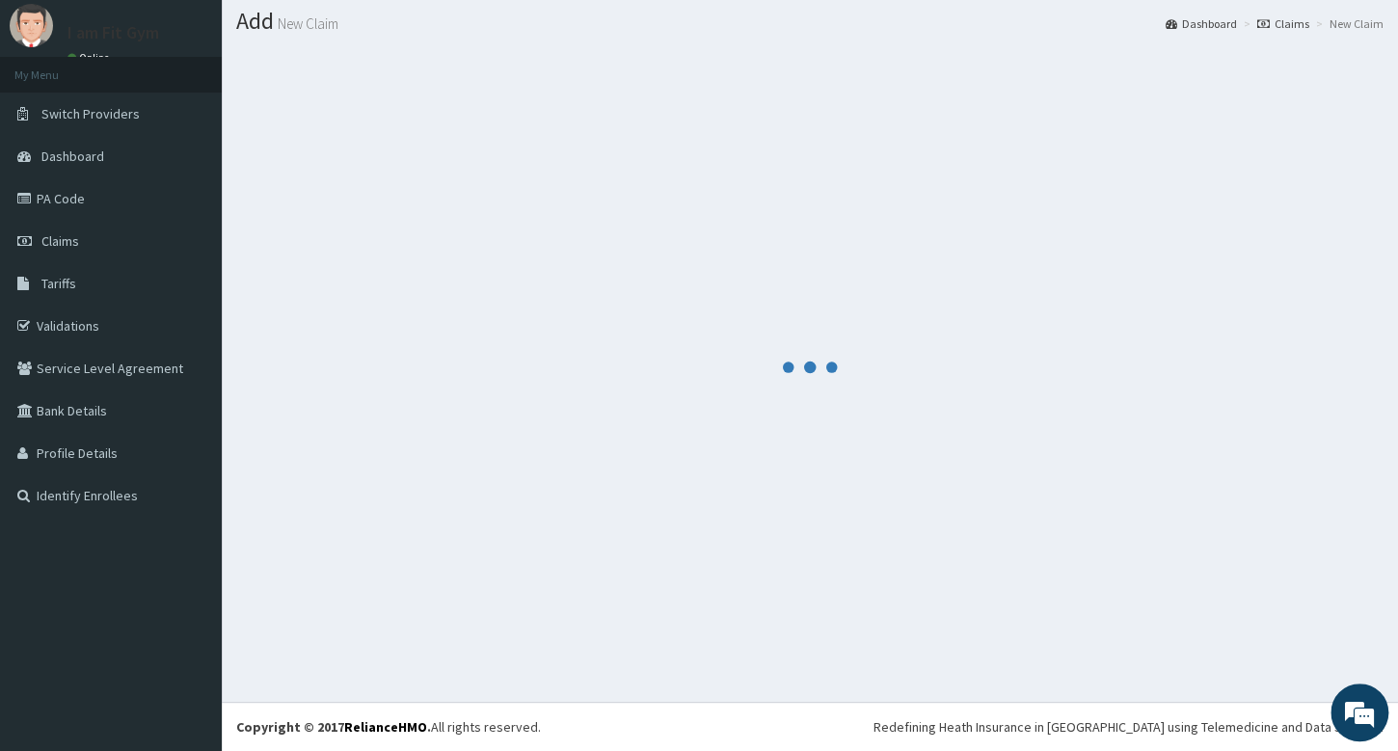
scroll to position [53, 0]
